Goal: Communication & Community: Share content

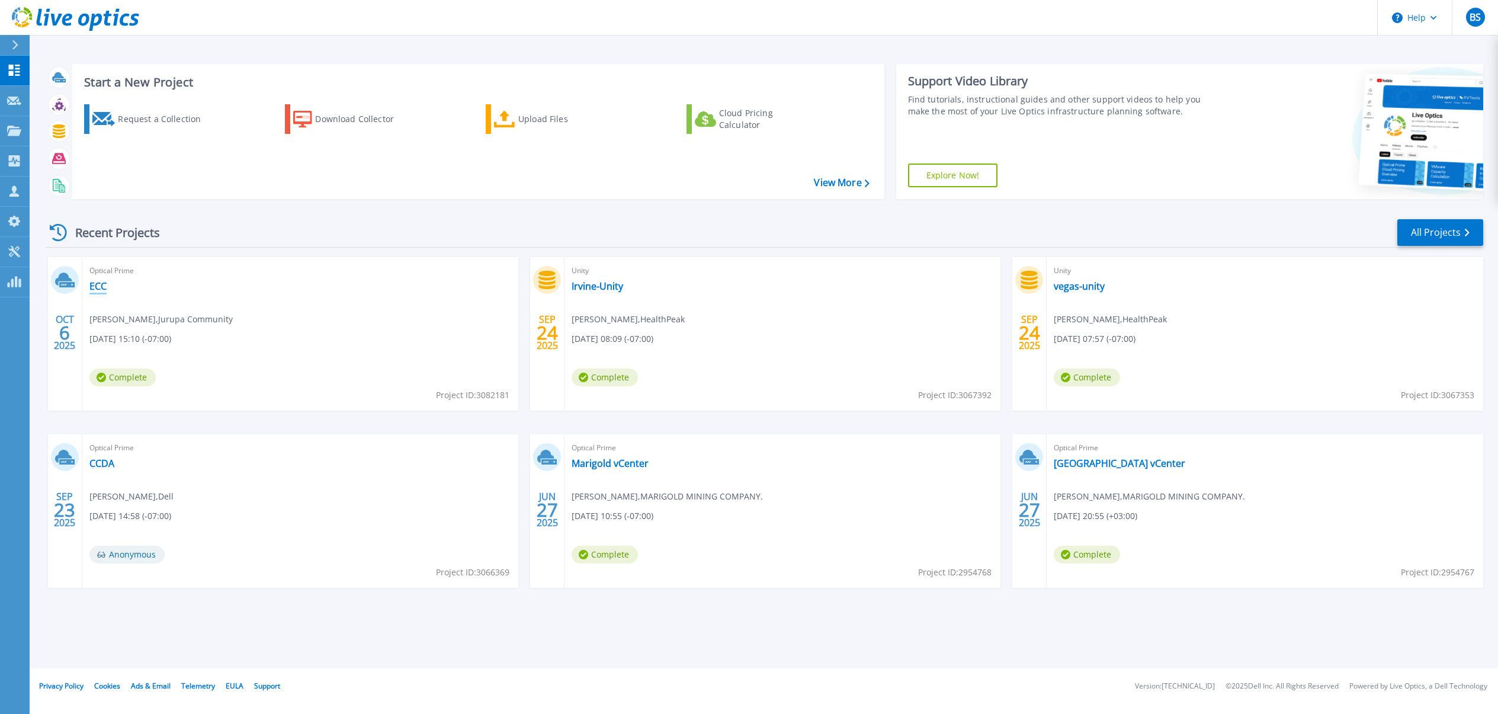
click at [102, 286] on link "ECC" at bounding box center [97, 286] width 17 height 12
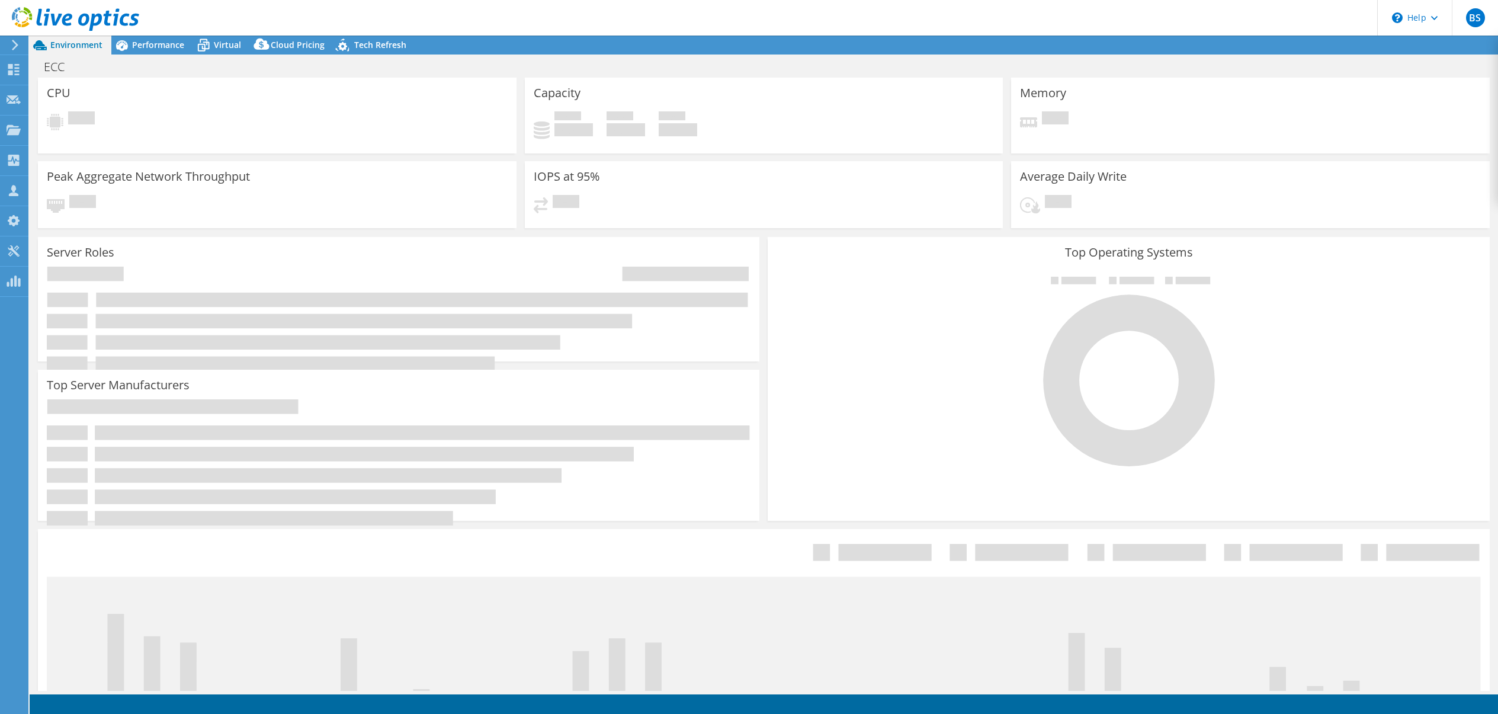
select select "USD"
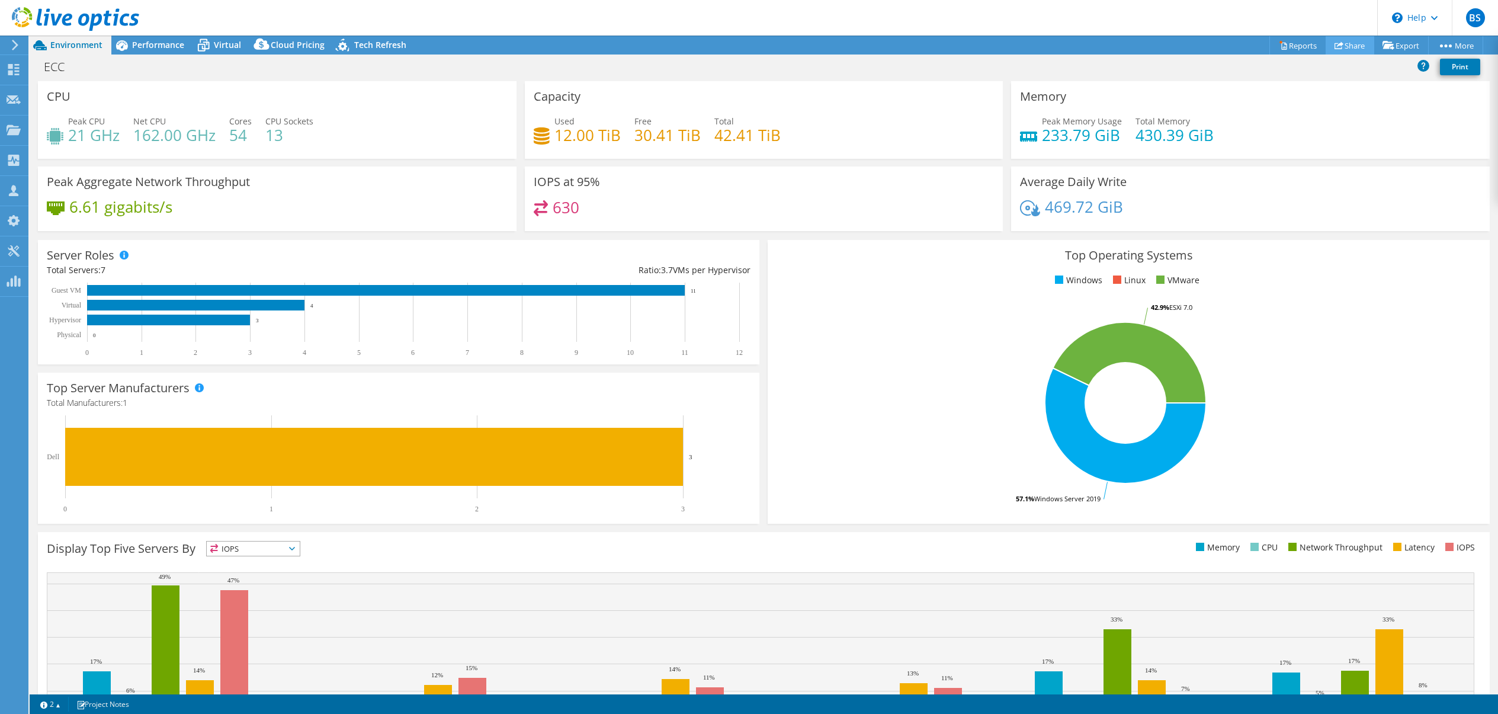
click at [1348, 47] on link "Share" at bounding box center [1350, 45] width 49 height 18
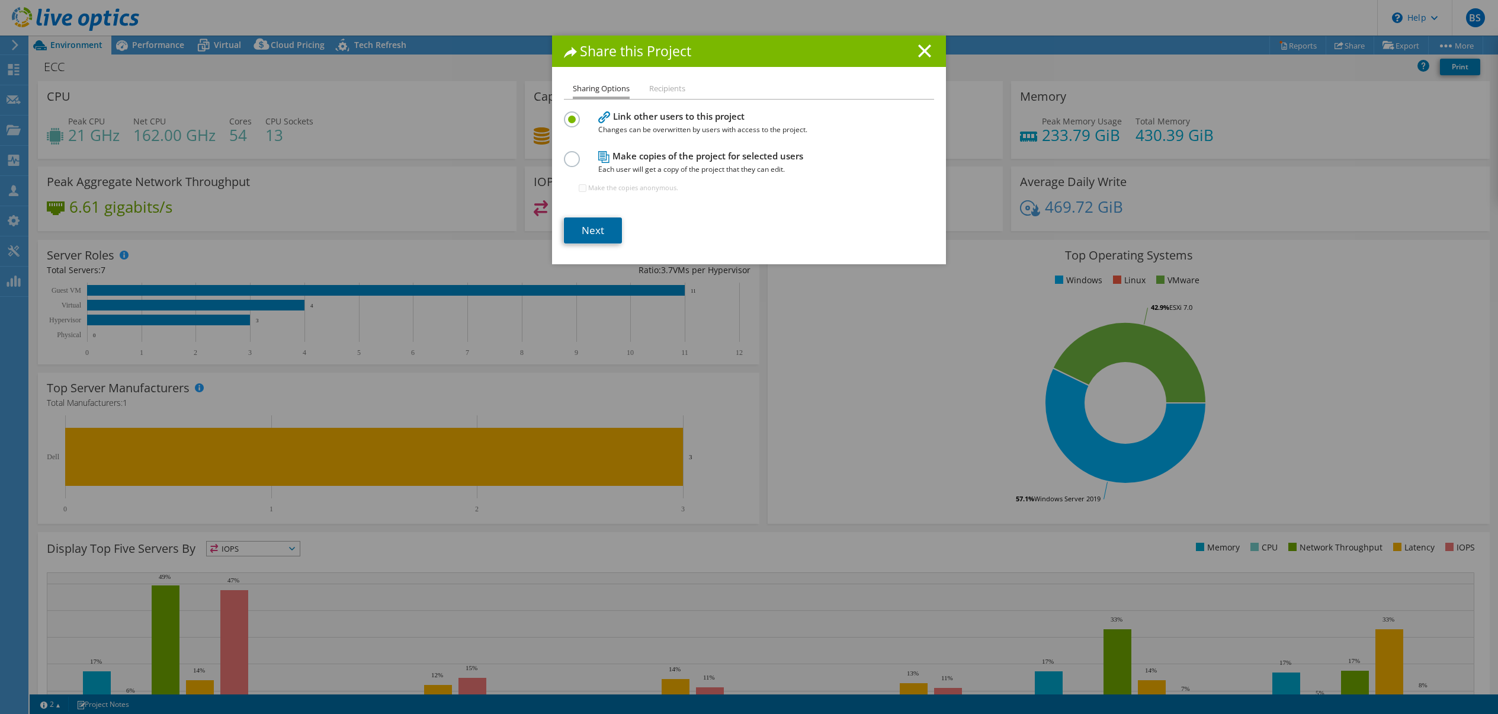
click at [576, 233] on link "Next" at bounding box center [593, 230] width 58 height 26
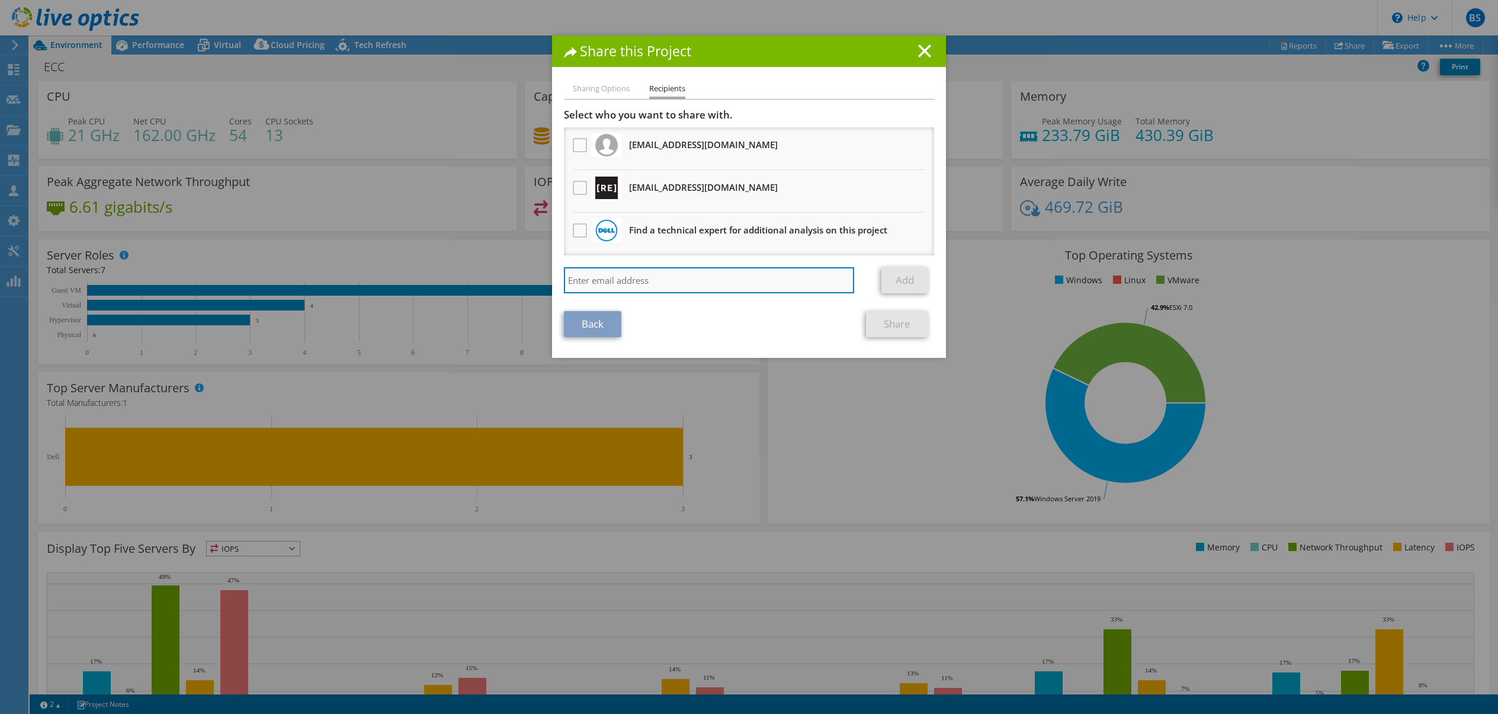
click at [624, 284] on input "search" at bounding box center [709, 280] width 290 height 26
paste input "[EMAIL_ADDRESS][DOMAIN_NAME]"
type input "[EMAIL_ADDRESS][DOMAIN_NAME]"
click at [902, 279] on link "Add" at bounding box center [904, 280] width 47 height 26
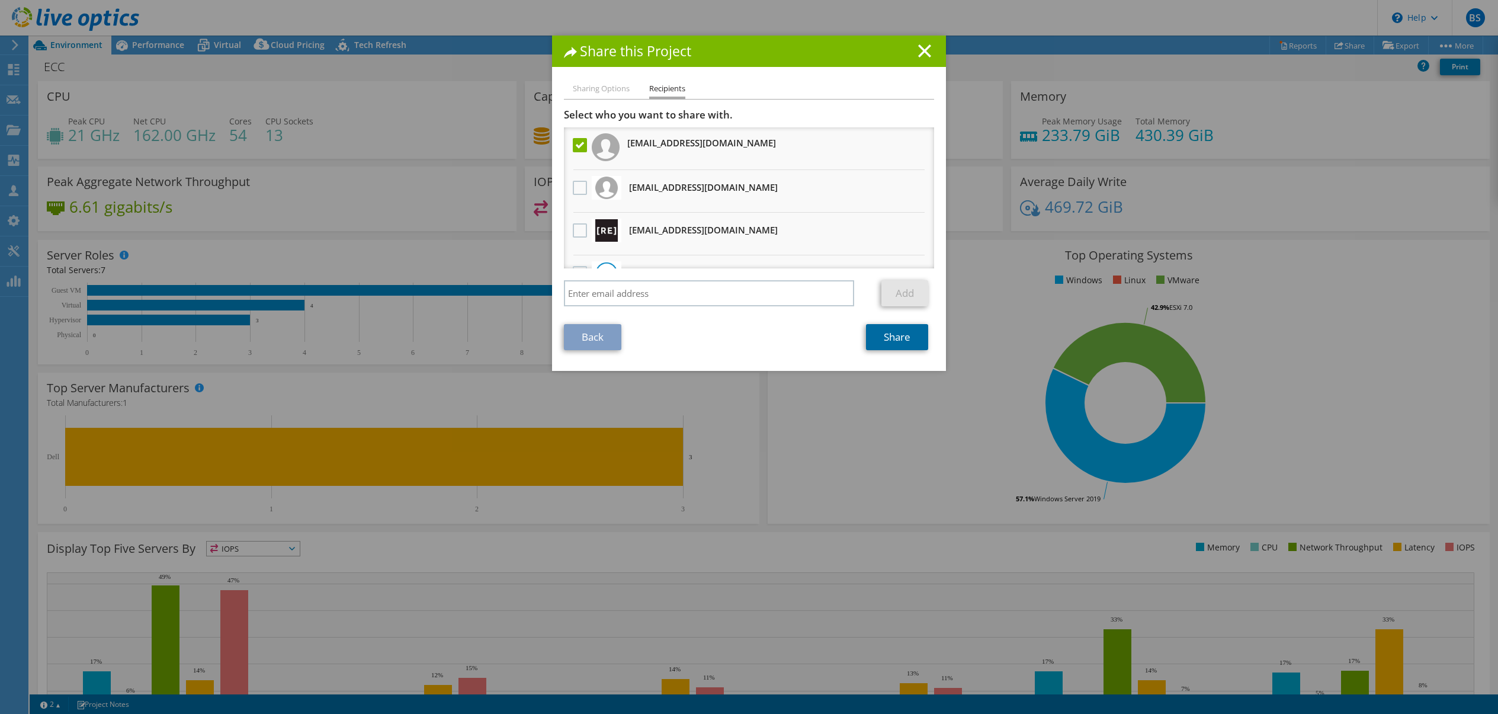
click at [920, 340] on link "Share" at bounding box center [897, 337] width 62 height 26
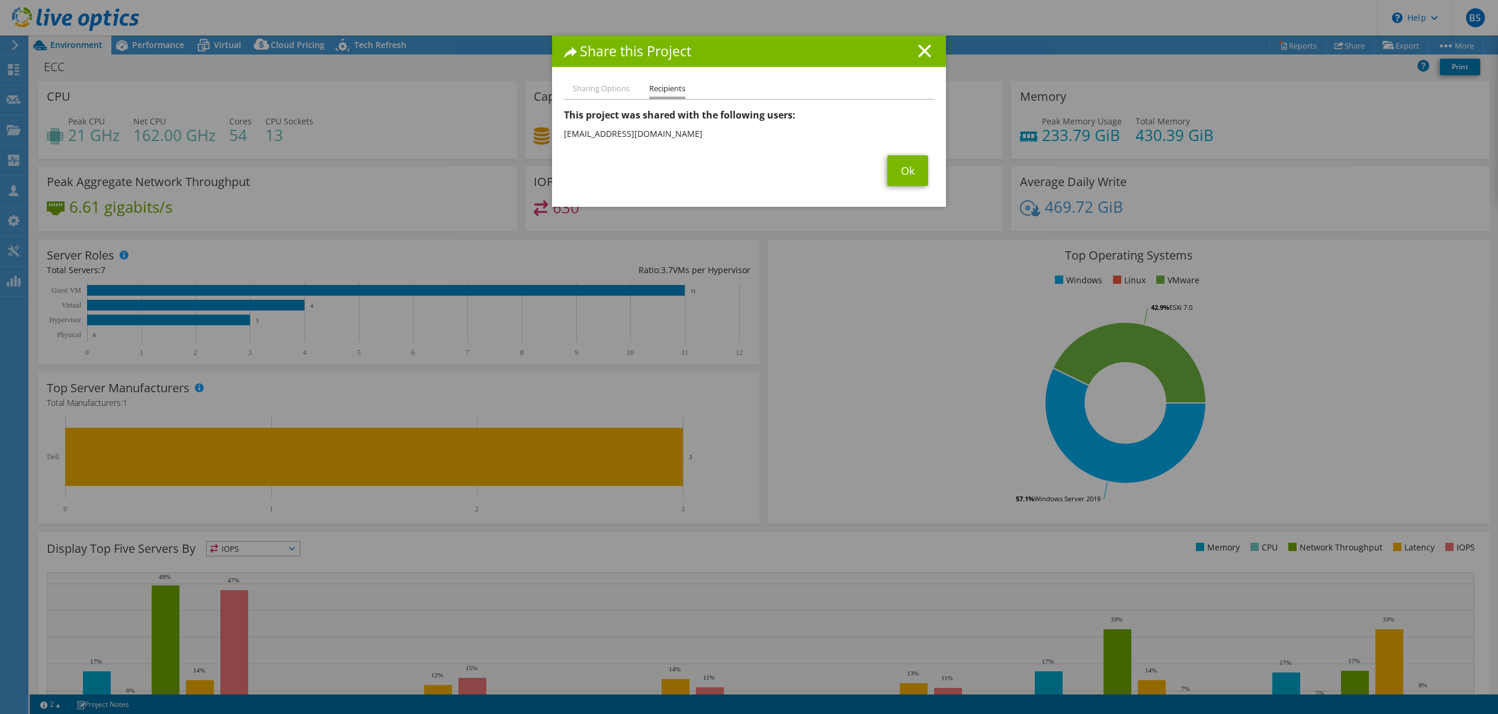
click at [835, 339] on div "Share this Project Sharing Options Recipients Link other users to this project …" at bounding box center [749, 357] width 1498 height 643
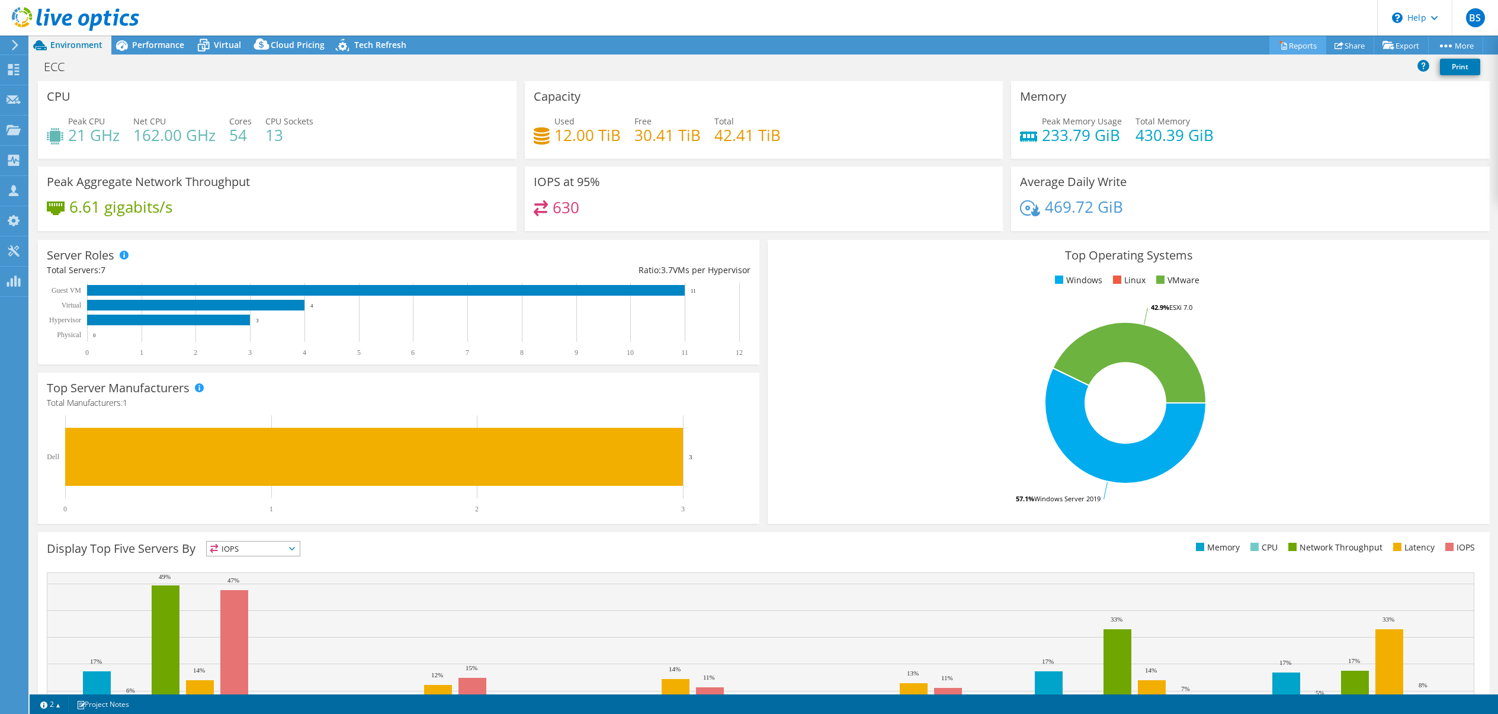
click at [1293, 52] on link "Reports" at bounding box center [1297, 45] width 57 height 18
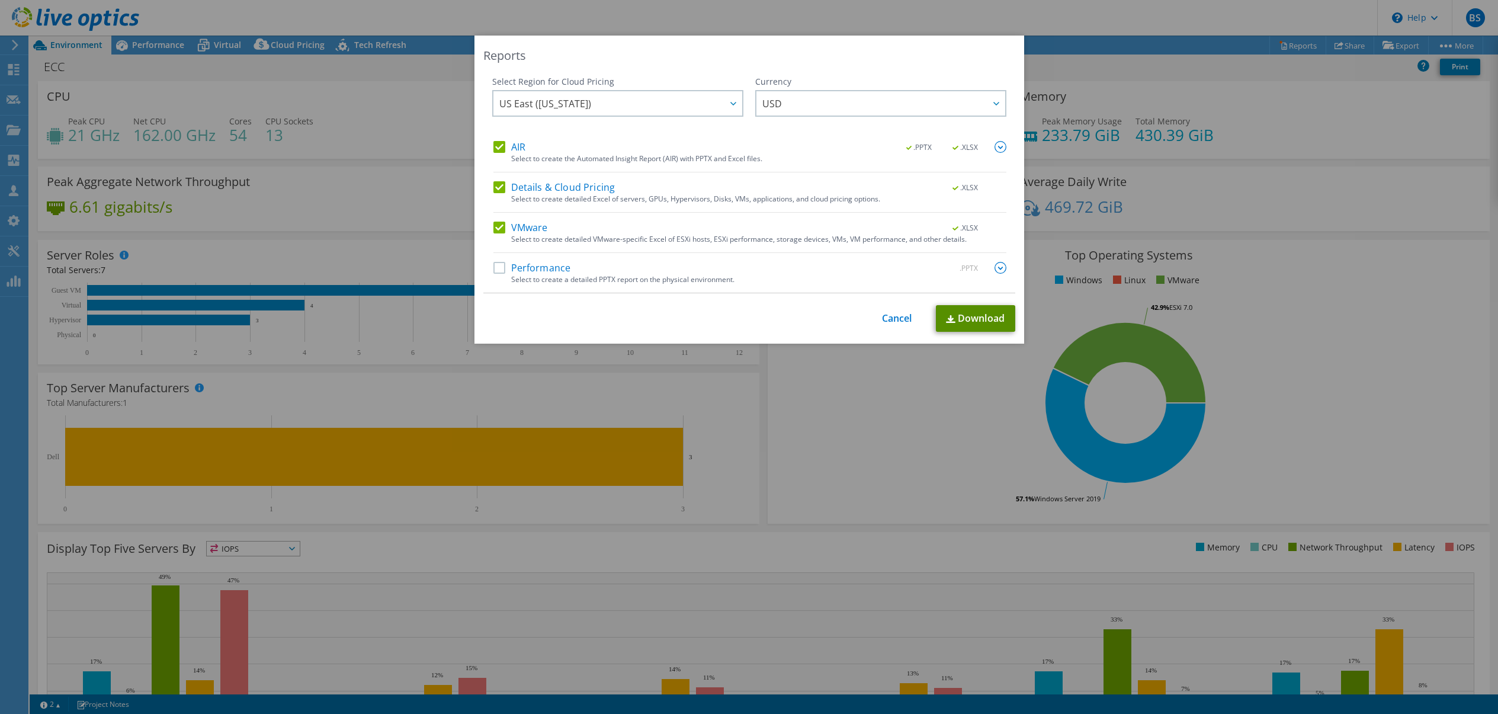
click at [990, 315] on link "Download" at bounding box center [975, 318] width 79 height 27
click at [886, 318] on link "Cancel" at bounding box center [897, 318] width 30 height 11
